Goal: Transaction & Acquisition: Purchase product/service

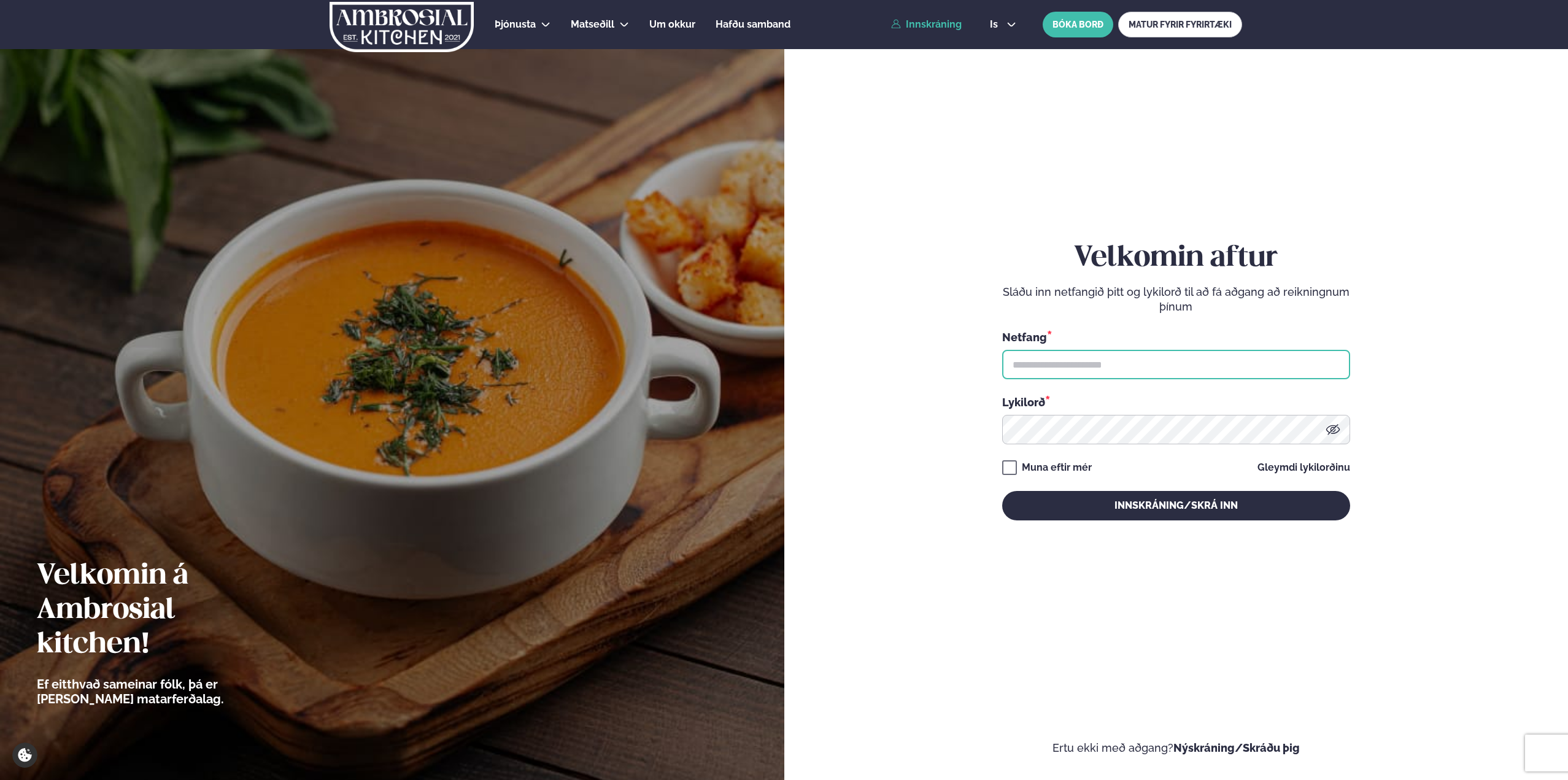
type input "**********"
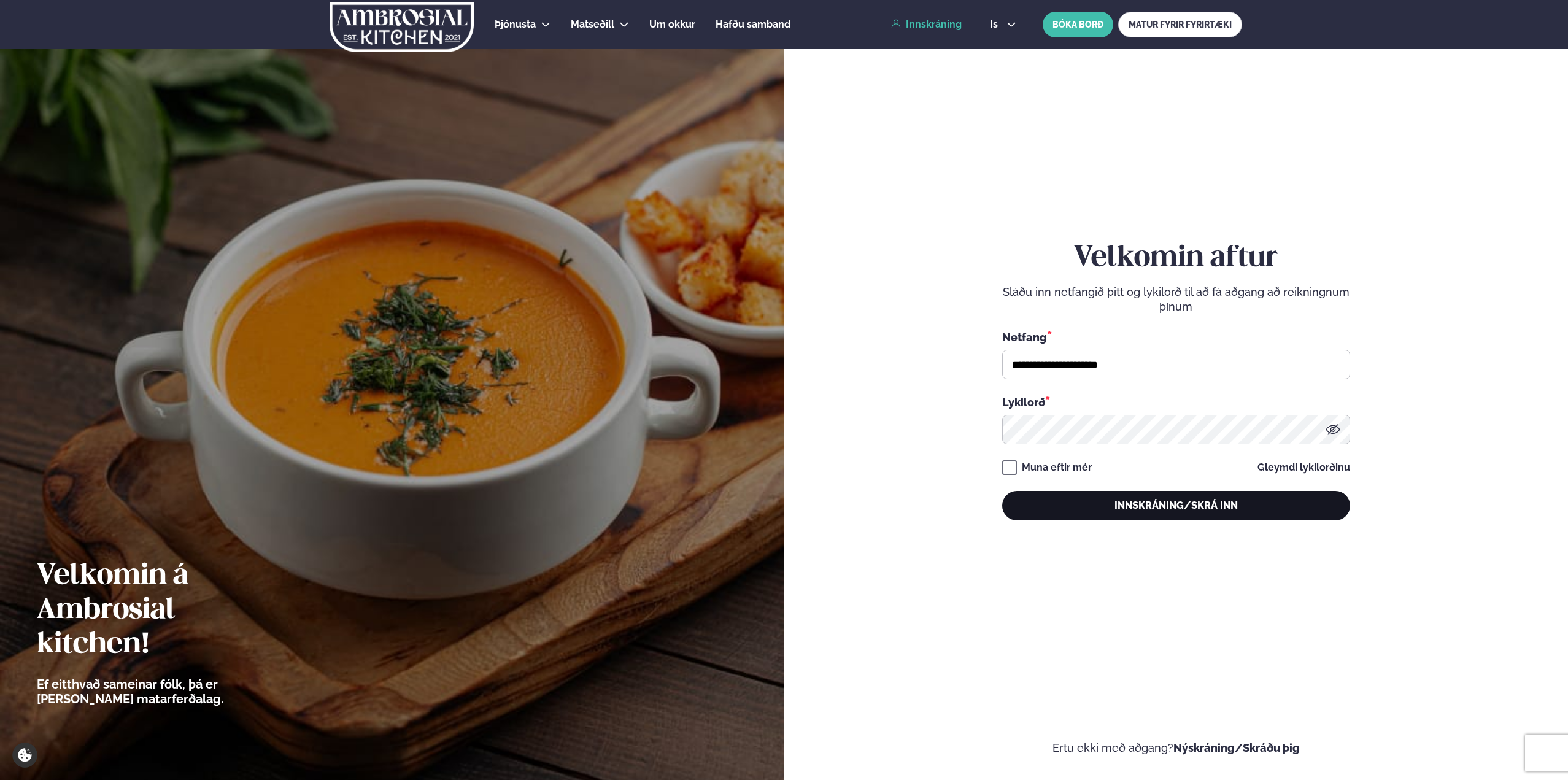
click at [1087, 494] on button "Innskráning/Skrá inn" at bounding box center [1176, 505] width 348 height 30
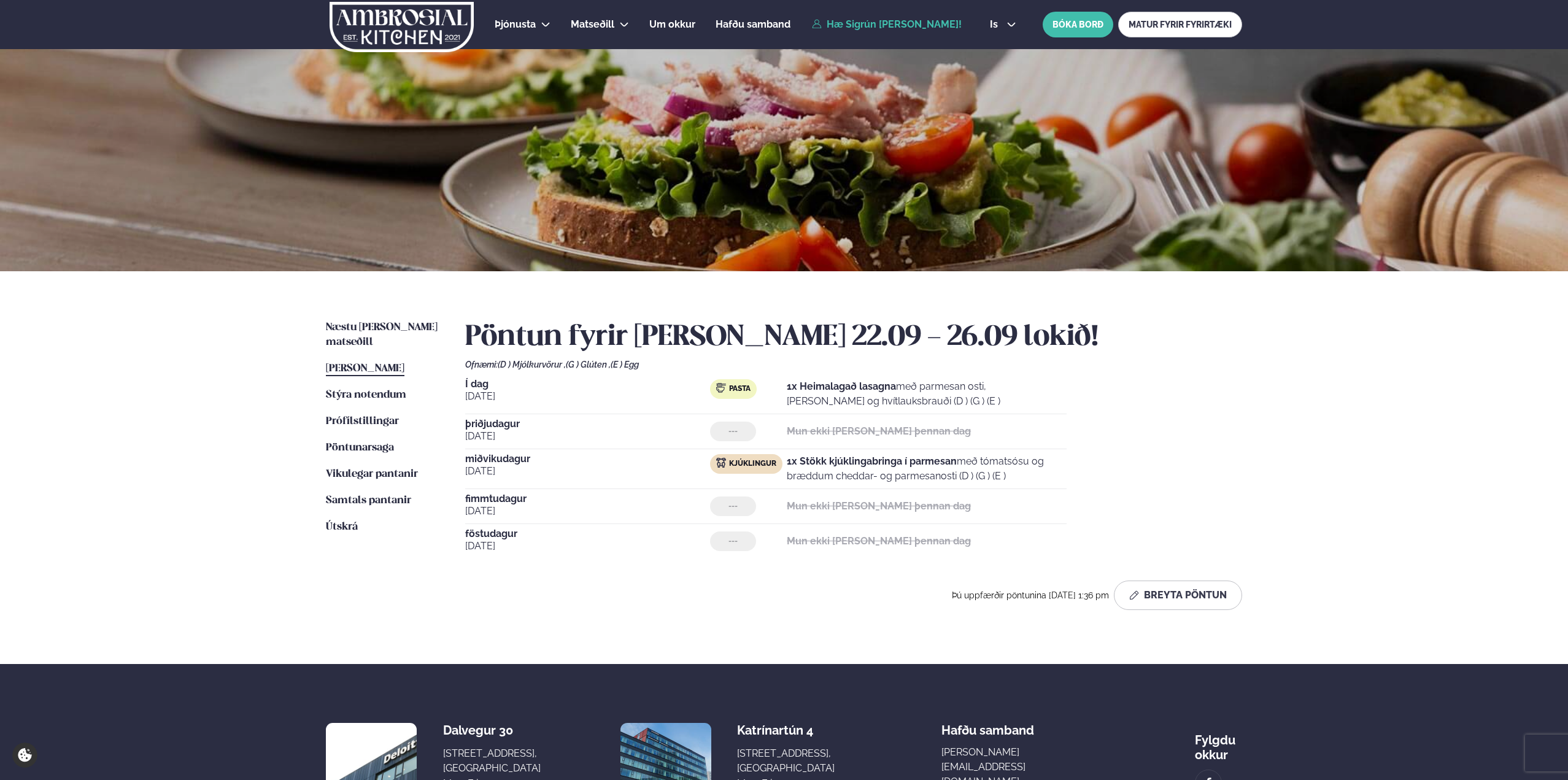
drag, startPoint x: 804, startPoint y: 385, endPoint x: 950, endPoint y: 405, distance: 147.4
click at [950, 405] on p "1x Heimalagað lasagna með parmesan osti, basil pesto og hvítlauksbrauði (D ) (G…" at bounding box center [926, 393] width 280 height 30
drag, startPoint x: 953, startPoint y: 405, endPoint x: 957, endPoint y: 382, distance: 23.3
click at [957, 382] on p "1x Heimalagað lasagna með parmesan osti, basil pesto og hvítlauksbrauði (D ) (G…" at bounding box center [926, 393] width 280 height 30
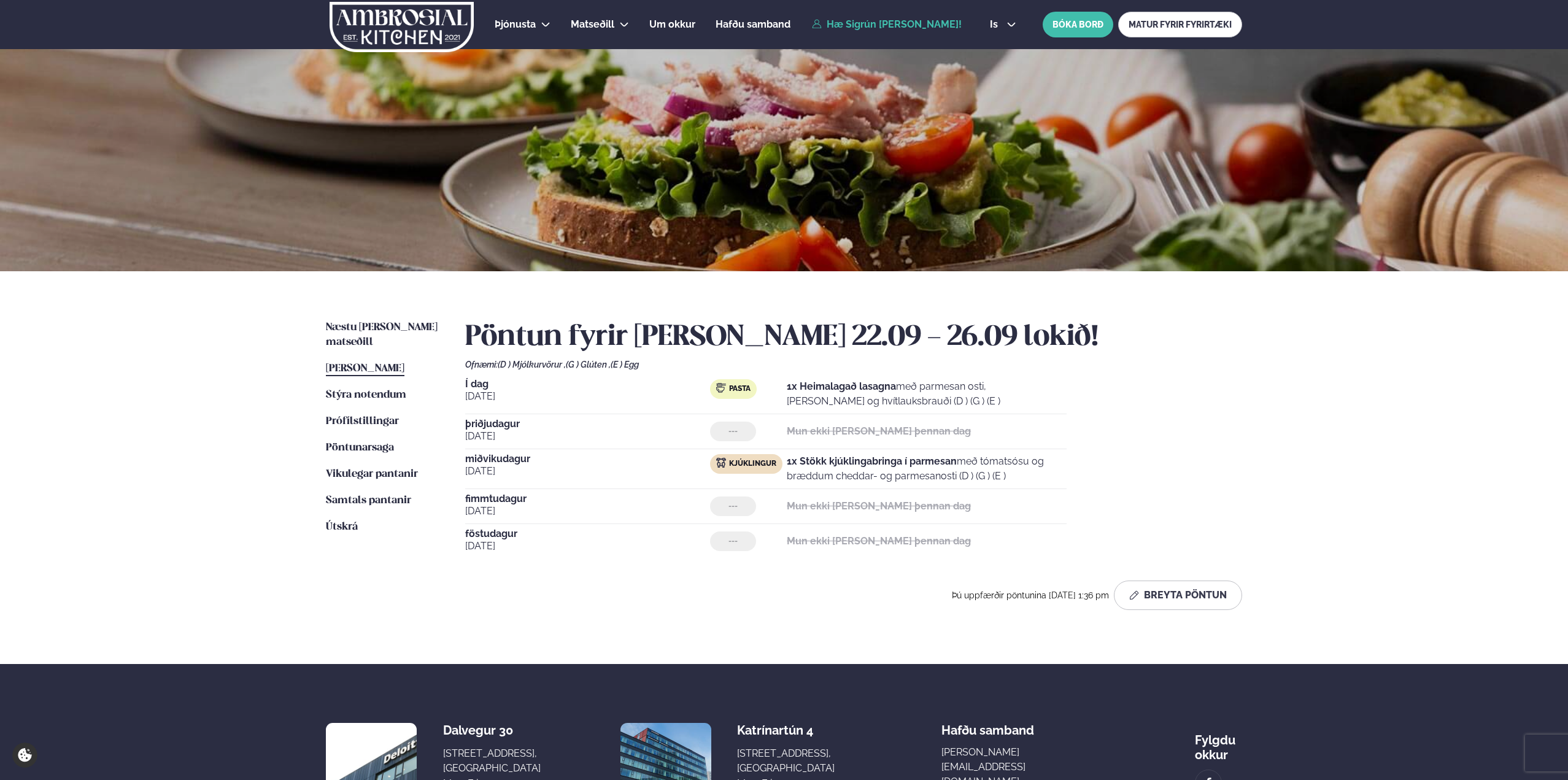
click at [957, 382] on p "1x Heimalagað lasagna með parmesan osti, basil pesto og hvítlauksbrauði (D ) (G…" at bounding box center [926, 393] width 280 height 30
drag, startPoint x: 944, startPoint y: 390, endPoint x: 841, endPoint y: 373, distance: 104.4
click at [841, 373] on div "Pöntun fyrir [PERSON_NAME] 22.09 - 26.09 lokið! Ofnæmi: (D ) Mjólkurvörur , (G …" at bounding box center [853, 465] width 776 height 290
